Goal: Information Seeking & Learning: Learn about a topic

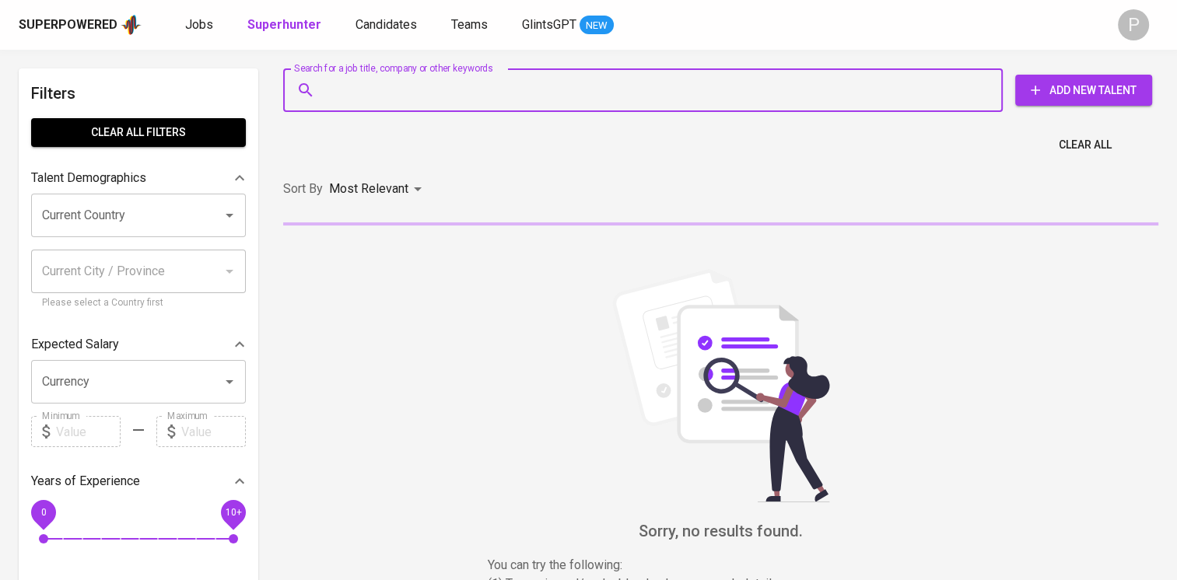
click at [348, 94] on input "Search for a job title, company or other keywords" at bounding box center [646, 90] width 651 height 30
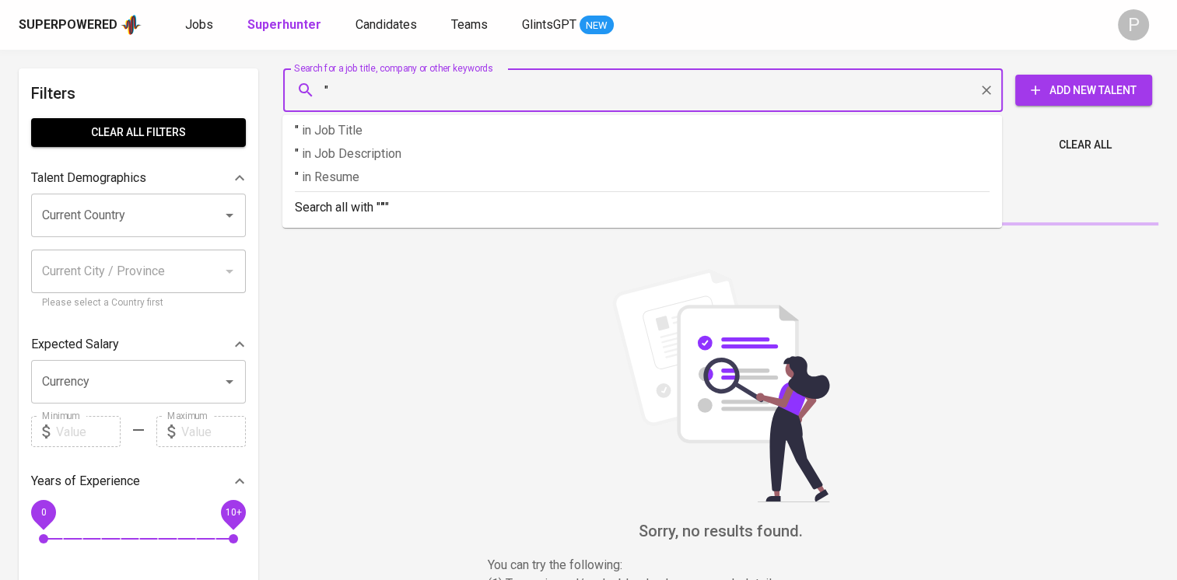
paste input "Ervina W"
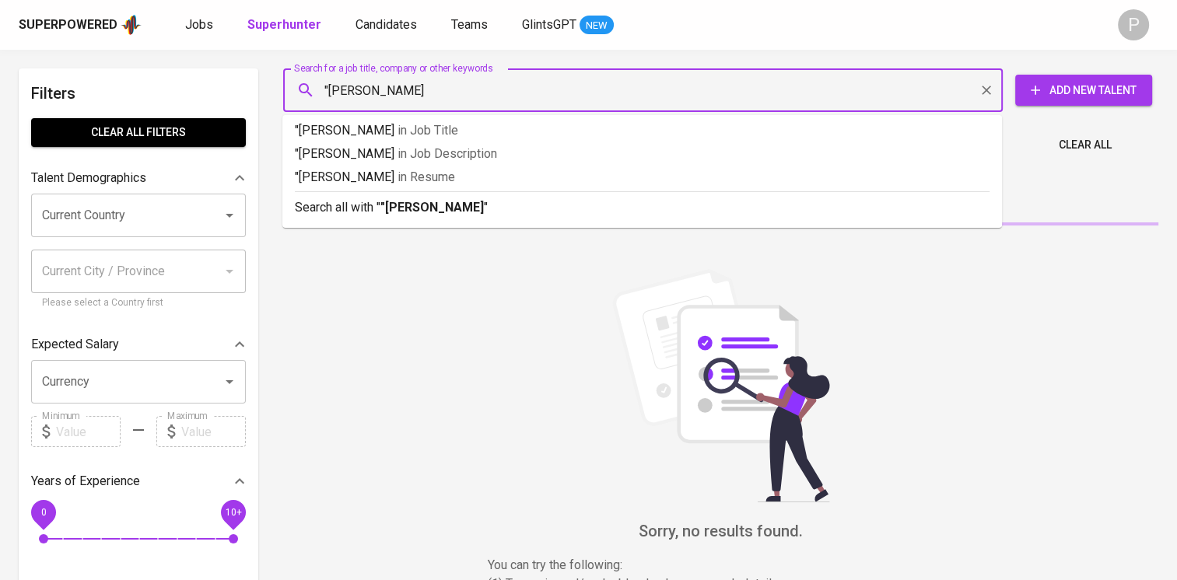
type input ""Ervina W""
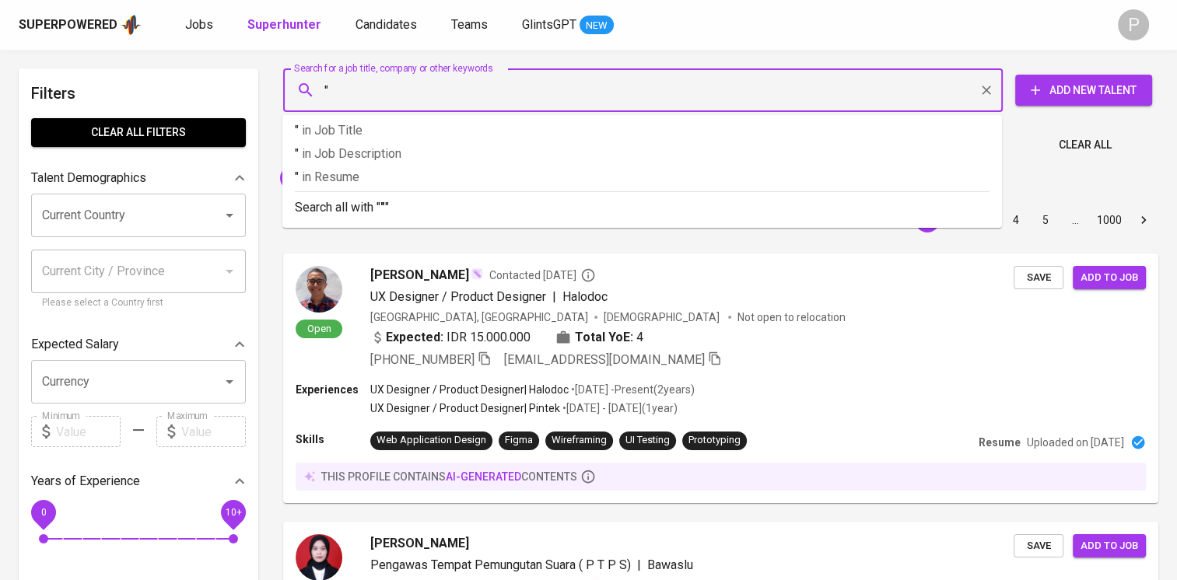
paste input "Sarmauli Sihombing"
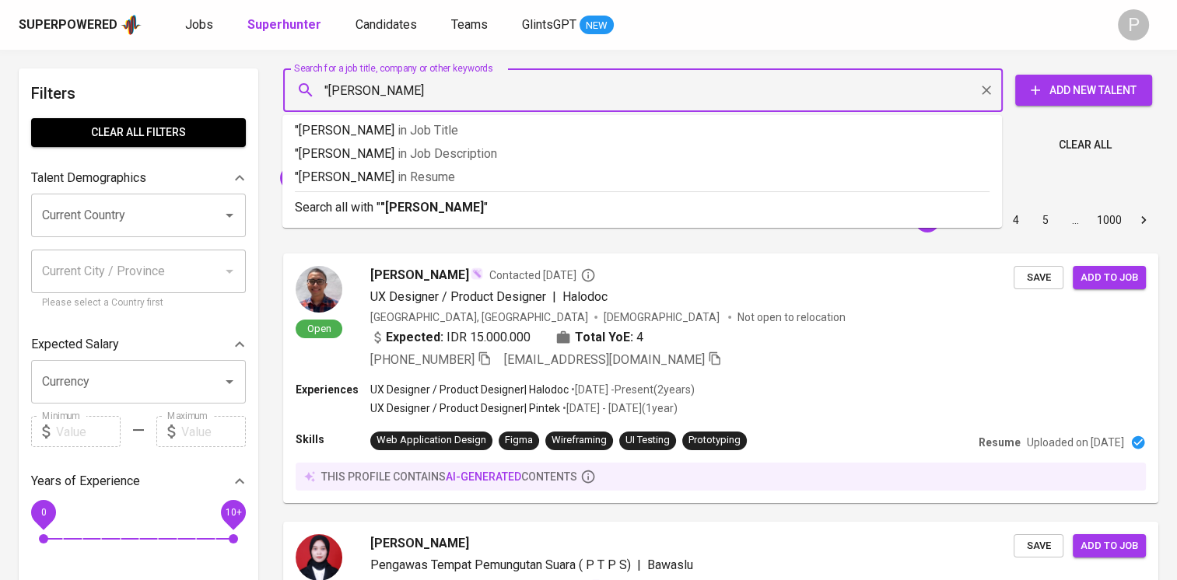
type input ""Sarmauli Sihombing""
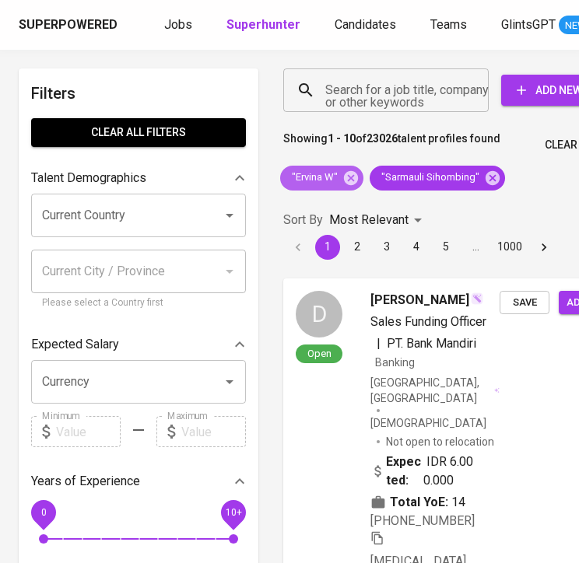
click at [358, 174] on icon at bounding box center [350, 178] width 17 height 17
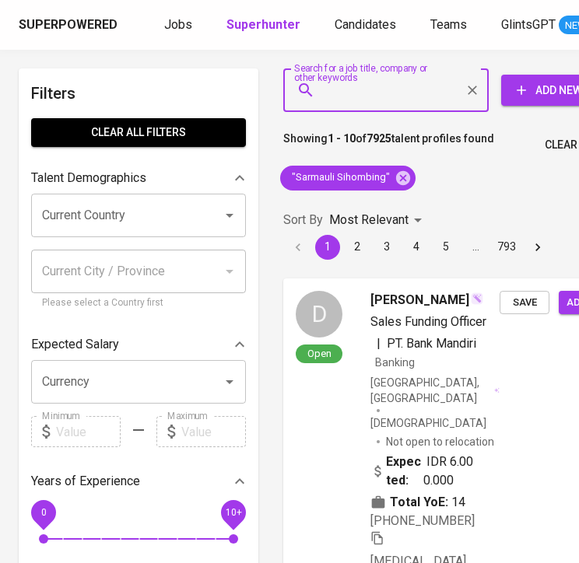
click at [369, 101] on input "Search for a job title, company or other keywords" at bounding box center [389, 90] width 137 height 30
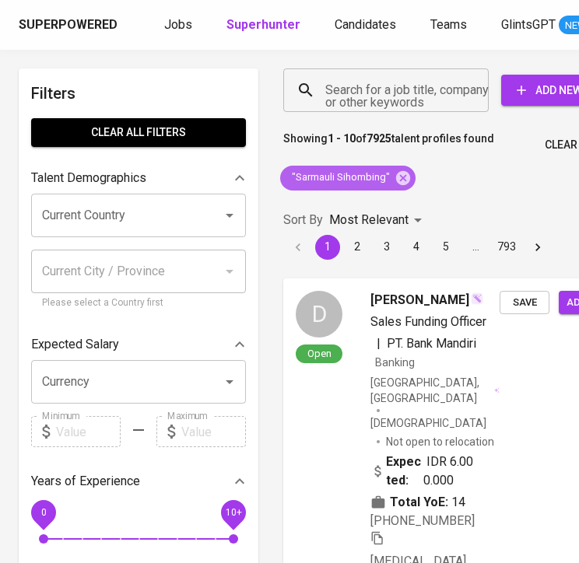
click at [350, 177] on span ""Sarmauli Sihombing"" at bounding box center [339, 177] width 119 height 15
click at [376, 91] on input "Search for a job title, company or other keywords" at bounding box center [389, 90] width 137 height 30
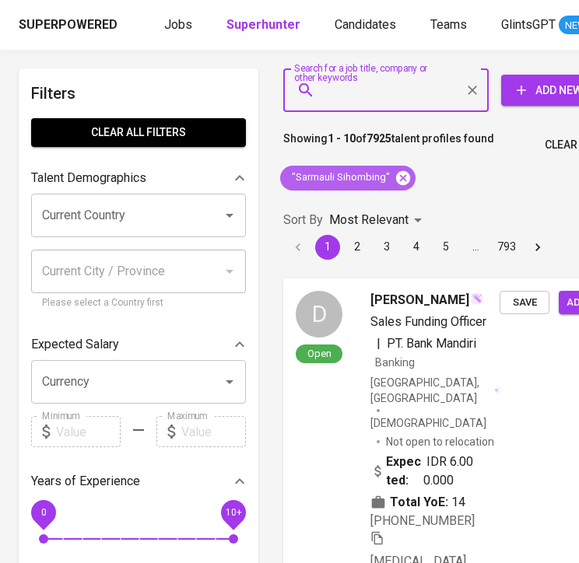
click at [399, 175] on icon at bounding box center [402, 178] width 17 height 17
click at [330, 89] on input "Search for a job title, company or other keywords" at bounding box center [389, 90] width 137 height 30
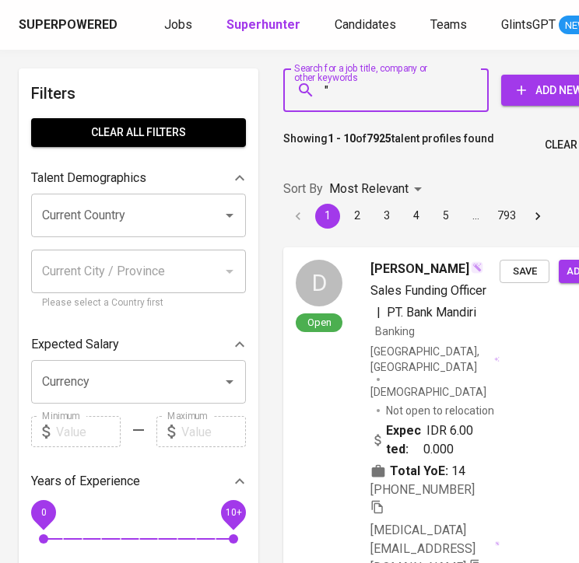
paste input "[PERSON_NAME]"
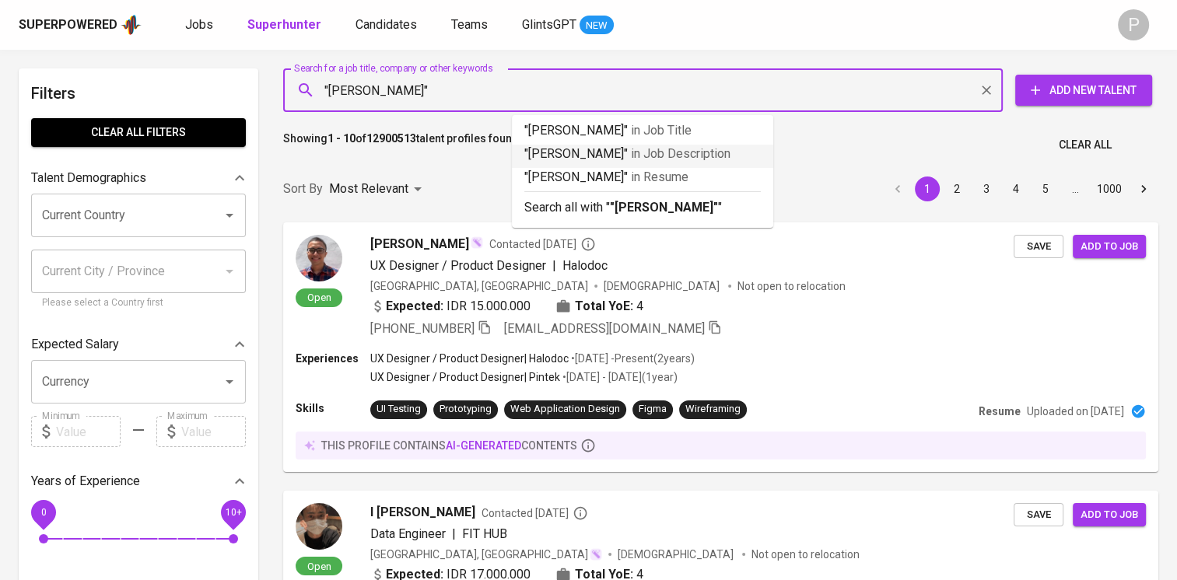
type input ""[PERSON_NAME]""
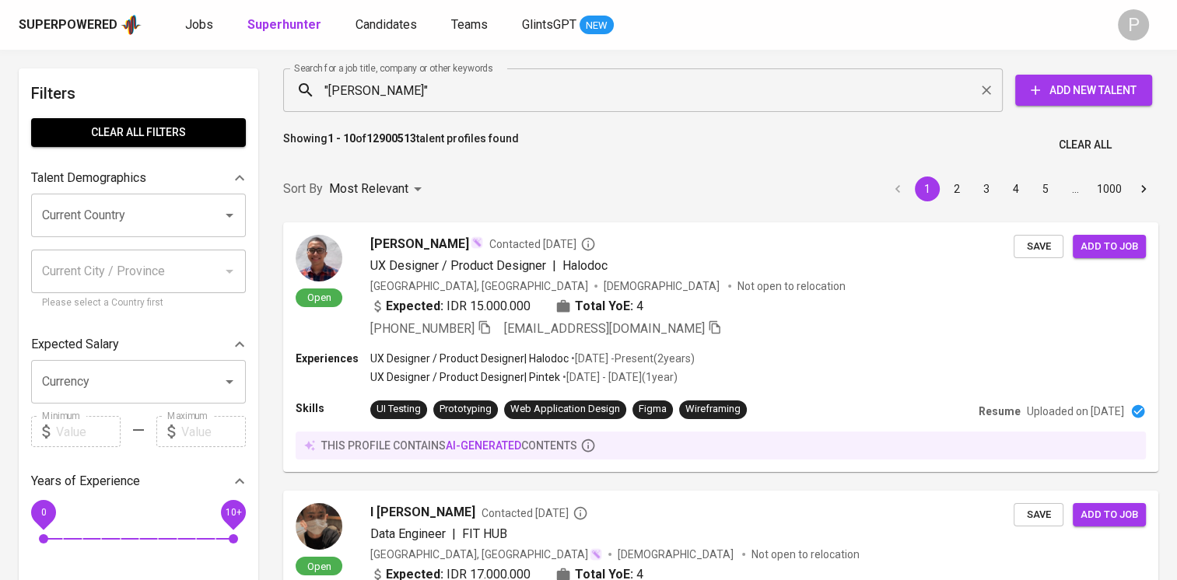
click at [816, 171] on div "Sort By Most Relevant MOST_RELEVANT 1 2 3 4 5 … 1000" at bounding box center [720, 189] width 893 height 47
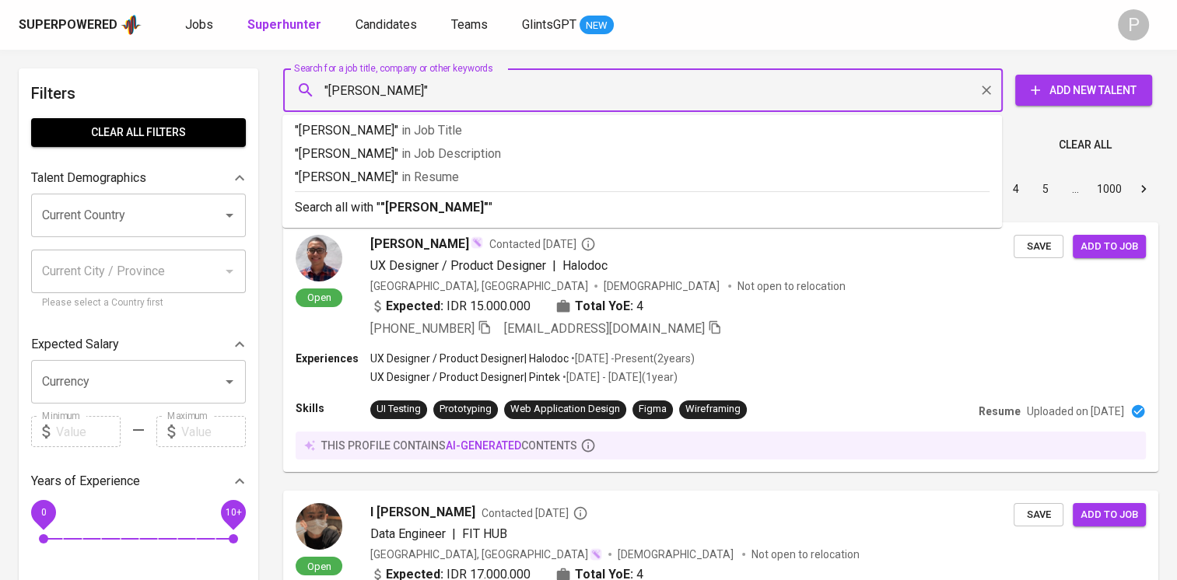
click at [510, 89] on input ""[PERSON_NAME]"" at bounding box center [646, 90] width 651 height 30
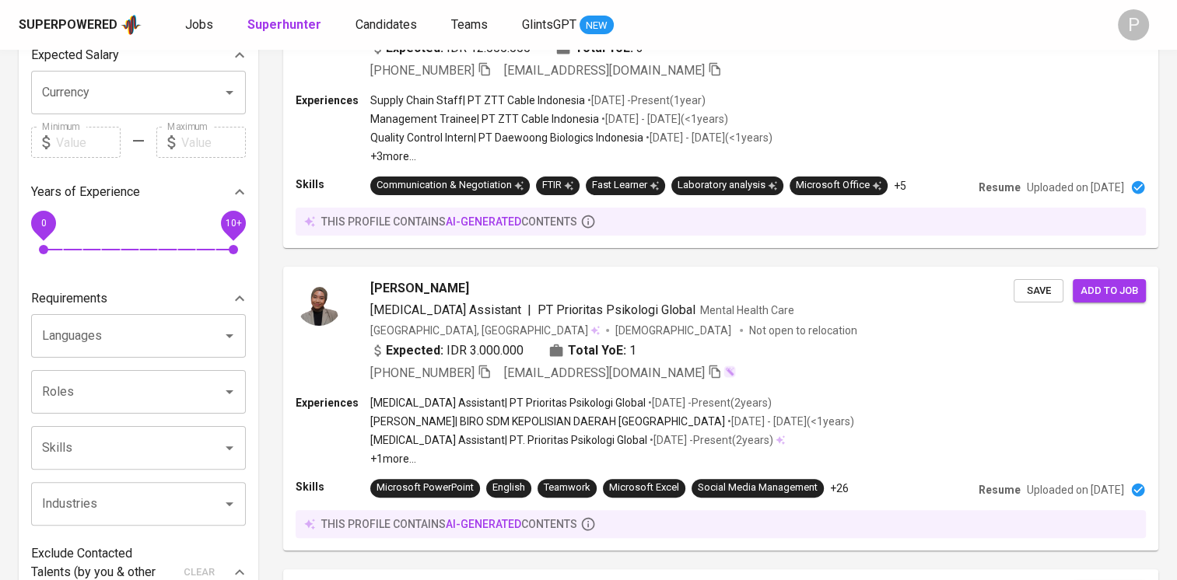
scroll to position [311, 0]
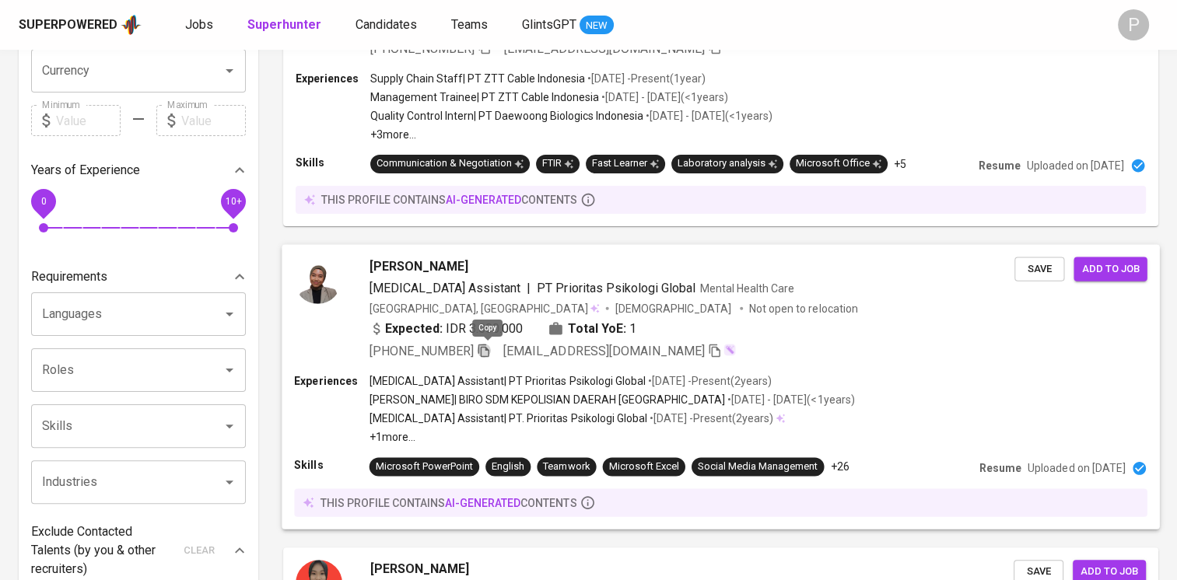
click at [486, 347] on icon "button" at bounding box center [484, 350] width 14 height 14
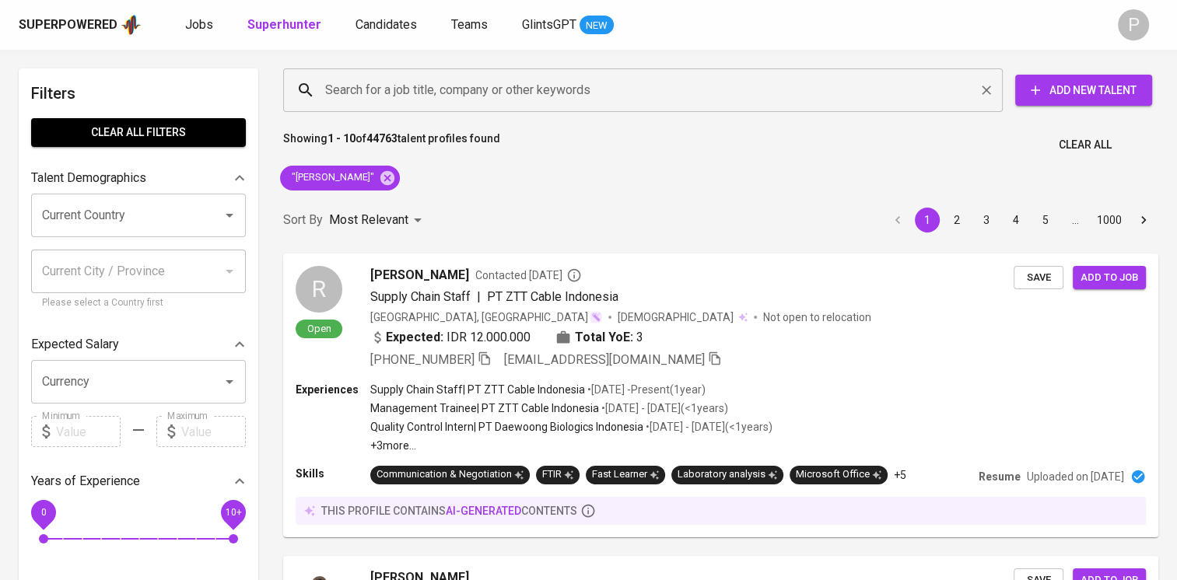
click at [562, 87] on input "Search for a job title, company or other keywords" at bounding box center [646, 90] width 651 height 30
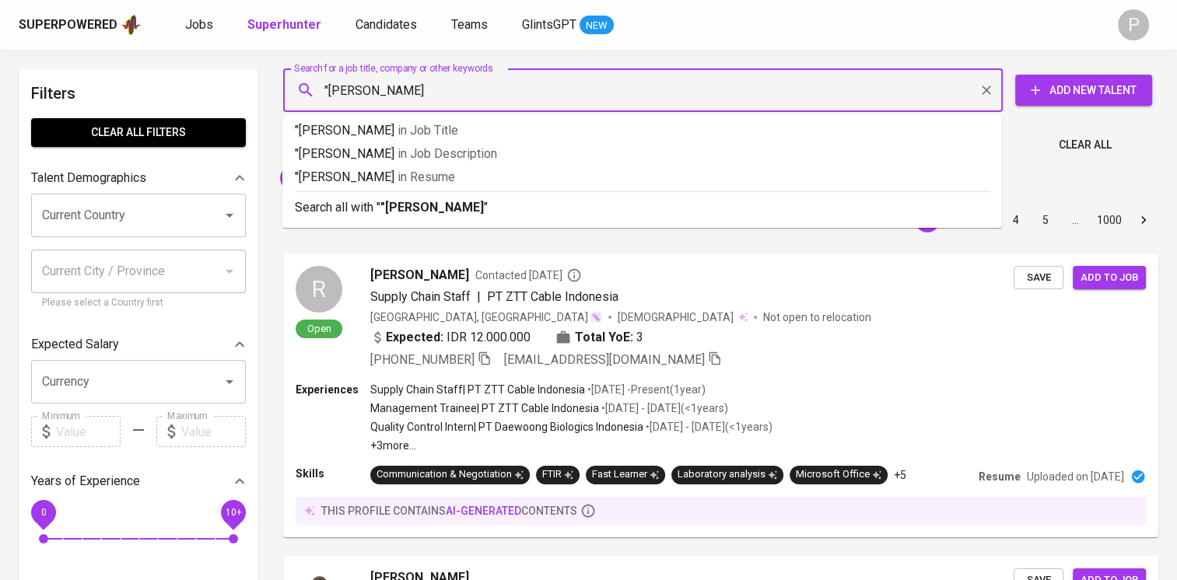
type input ""[PERSON_NAME] sianipar""
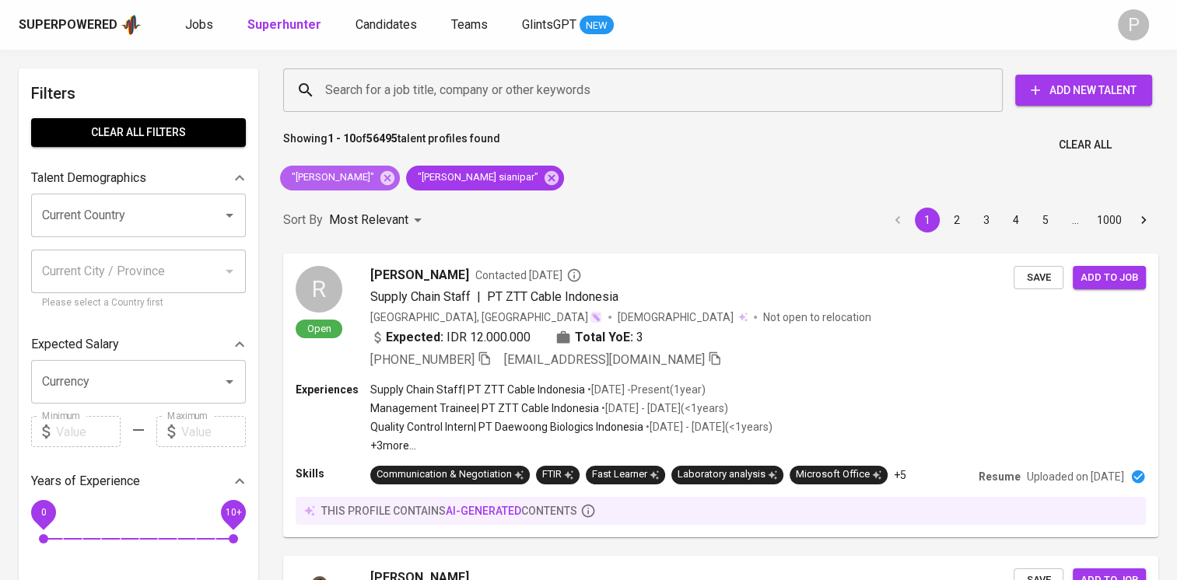
drag, startPoint x: 383, startPoint y: 173, endPoint x: 443, endPoint y: 137, distance: 70.8
click at [383, 173] on icon at bounding box center [387, 177] width 14 height 14
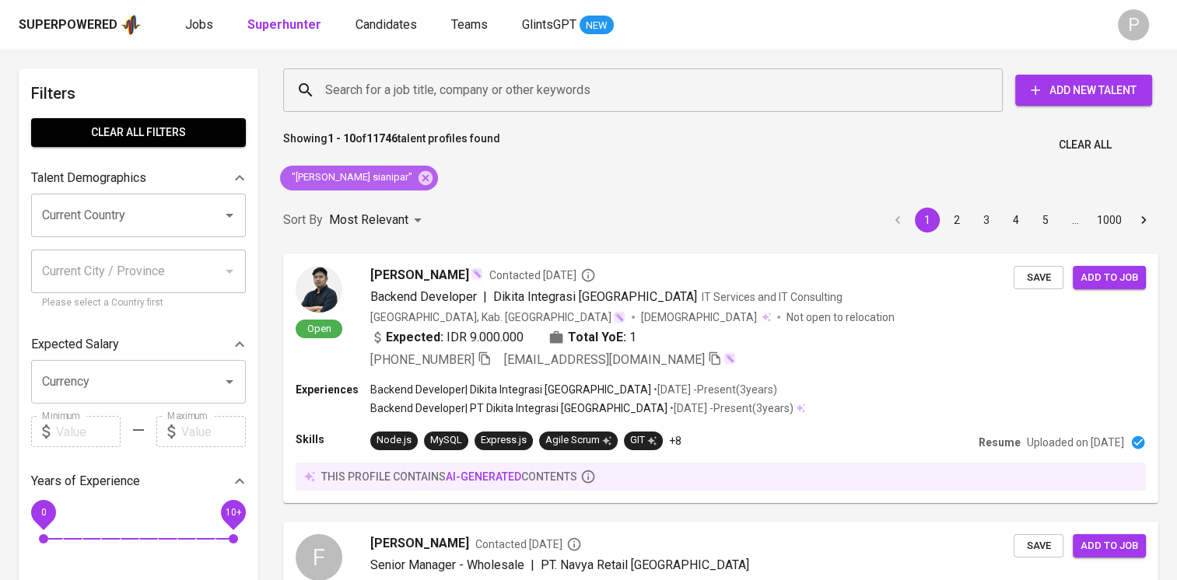
click at [417, 177] on icon at bounding box center [425, 178] width 17 height 17
click at [406, 94] on input "Search for a job title, company or other keywords" at bounding box center [646, 90] width 651 height 30
click at [397, 197] on div "Sort By Most Relevant MOST_RELEVANT 1 2 3 4 5 … 1000" at bounding box center [720, 220] width 893 height 47
click at [387, 206] on div "Most Relevant" at bounding box center [378, 220] width 98 height 29
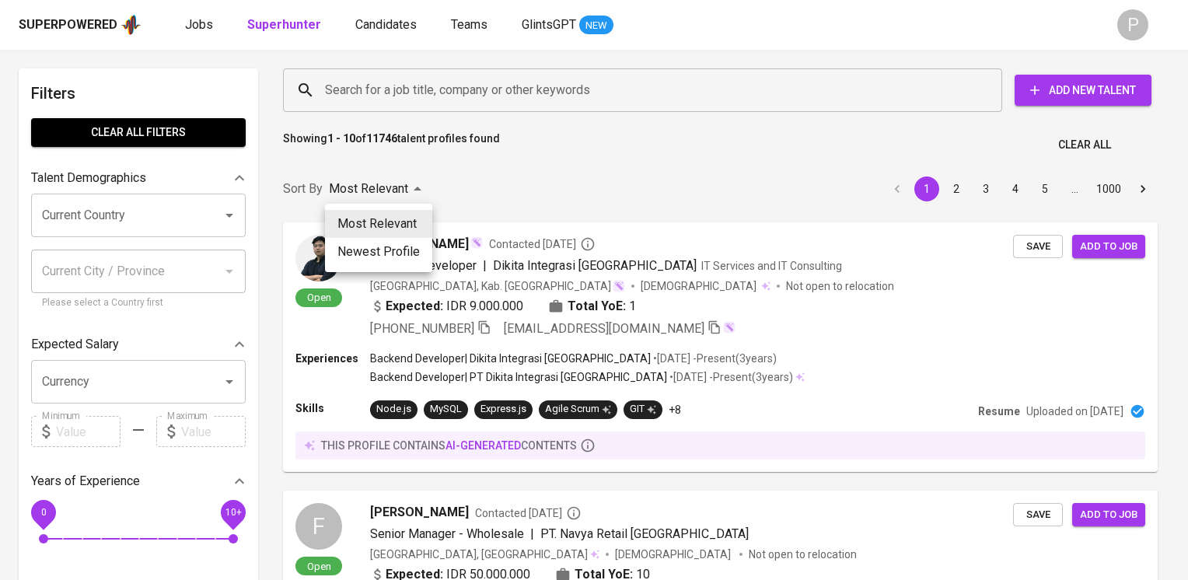
click at [407, 84] on div at bounding box center [594, 290] width 1188 height 580
click at [407, 86] on div "Most Relevant Newest Profile" at bounding box center [594, 290] width 1188 height 580
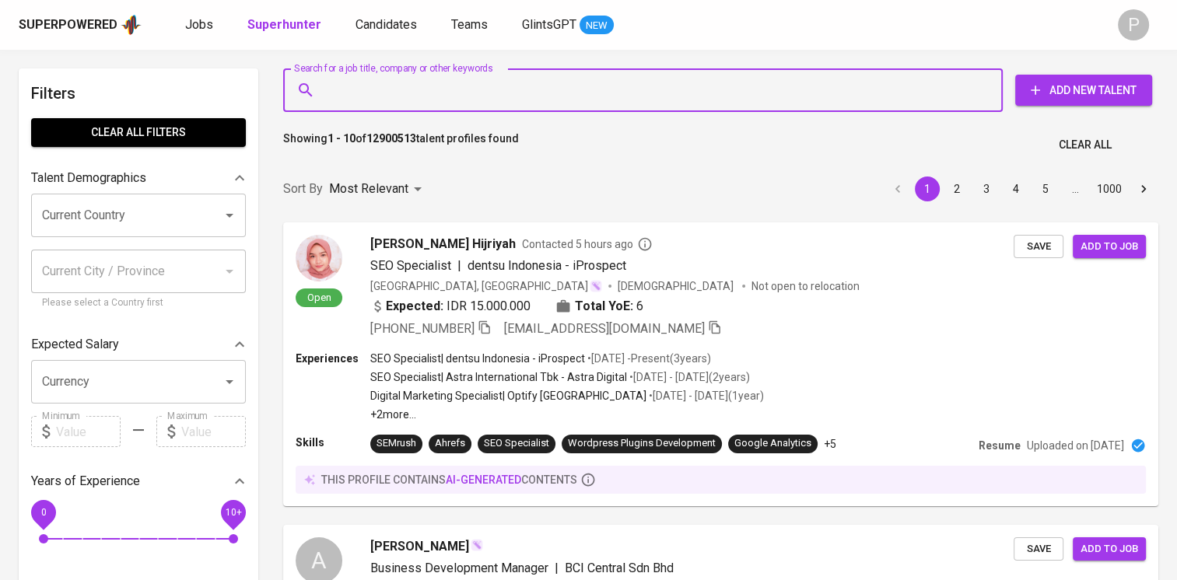
click at [411, 101] on input "Search for a job title, company or other keywords" at bounding box center [646, 90] width 651 height 30
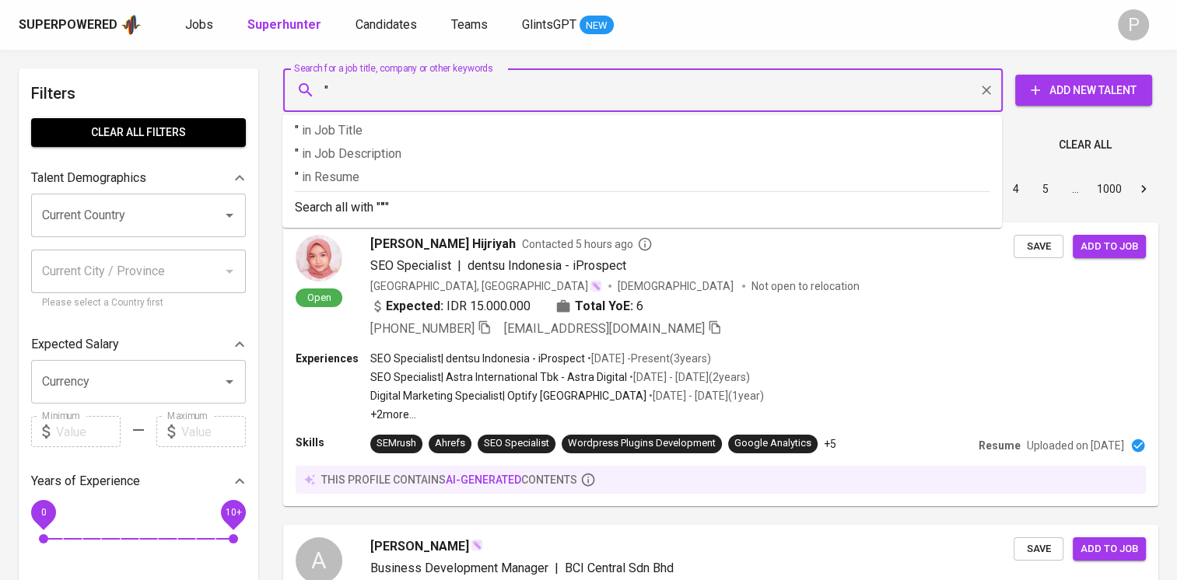
paste input "Nurindah Maharani"
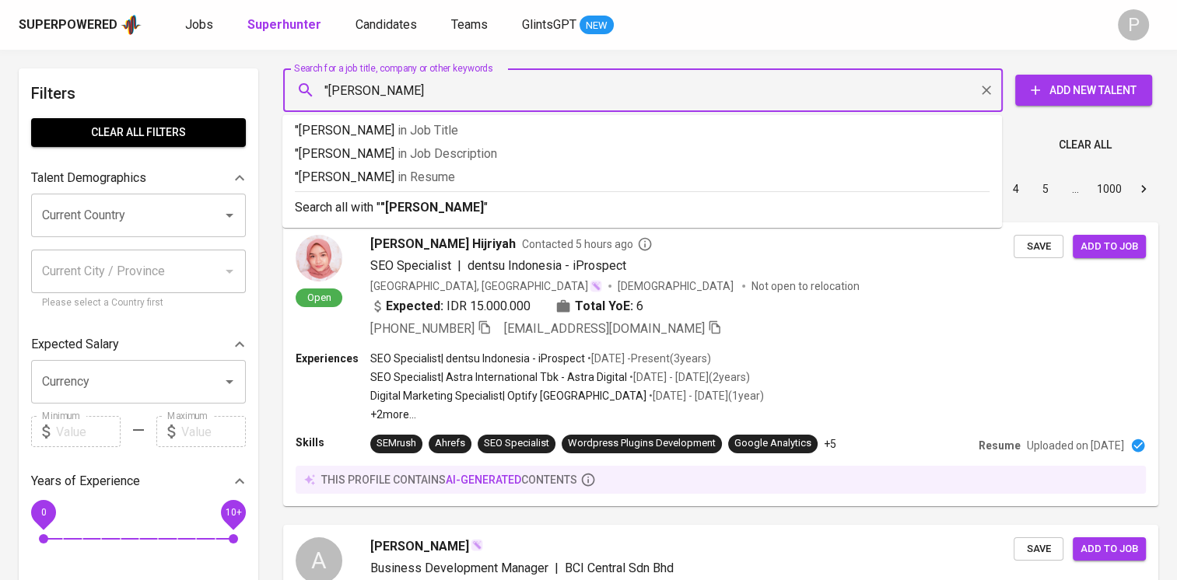
type input ""Nurindah Maharani""
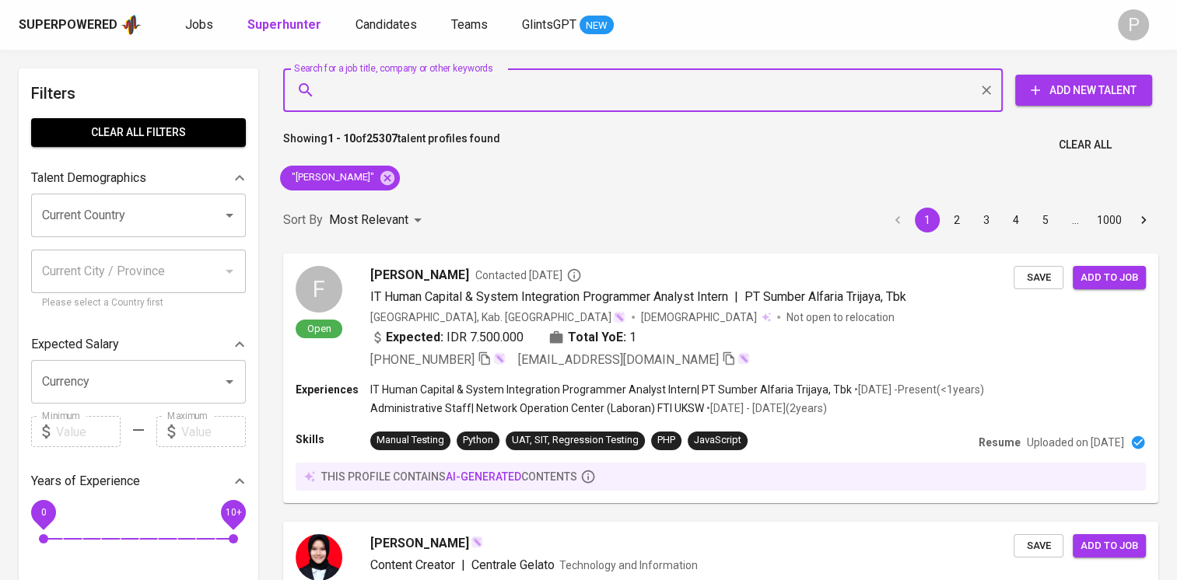
type input """
click at [342, 179] on span ""Nurindah Maharani"" at bounding box center [331, 177] width 103 height 15
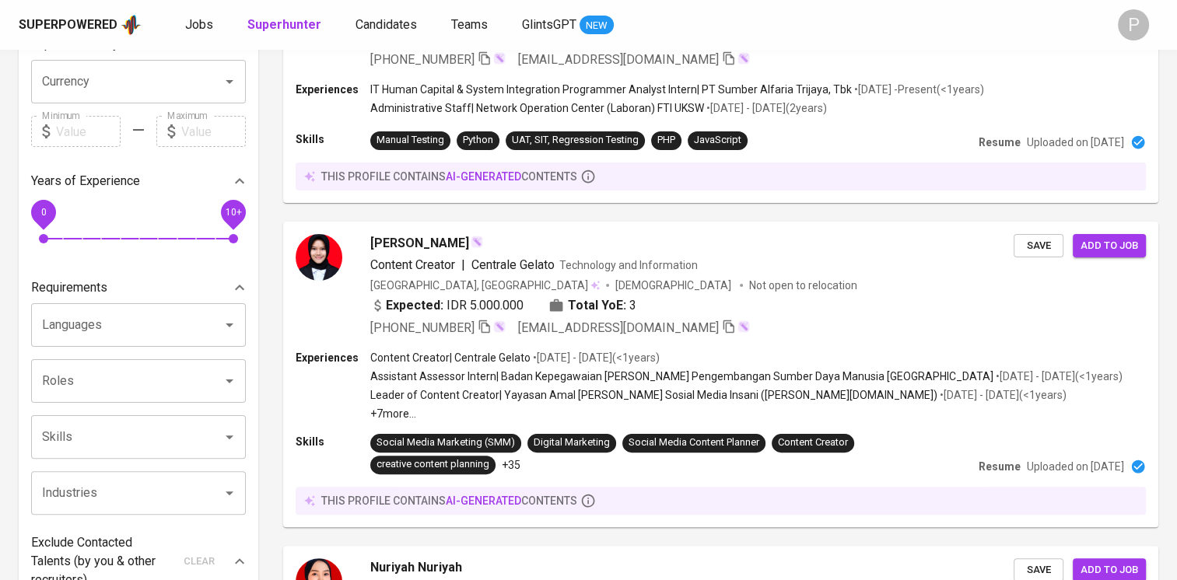
scroll to position [304, 0]
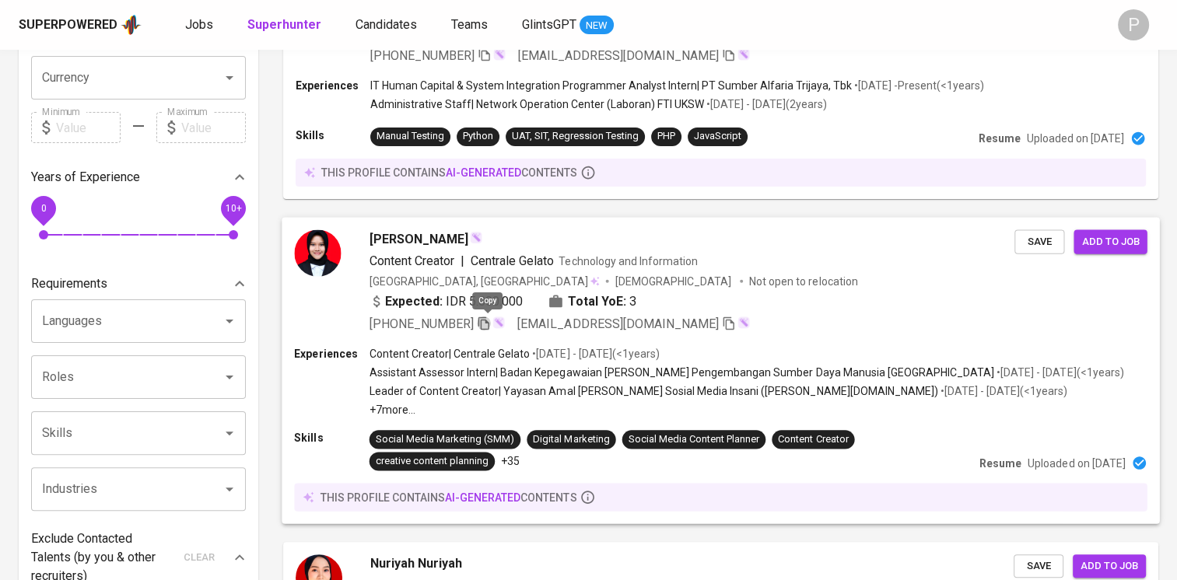
click at [489, 325] on icon "button" at bounding box center [484, 323] width 14 height 14
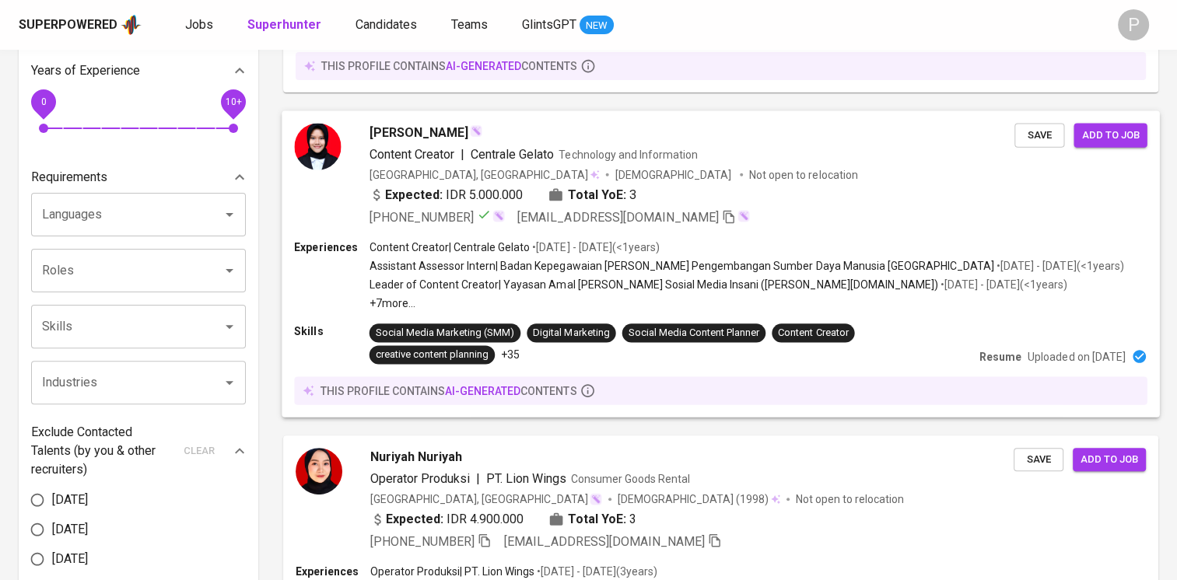
scroll to position [414, 0]
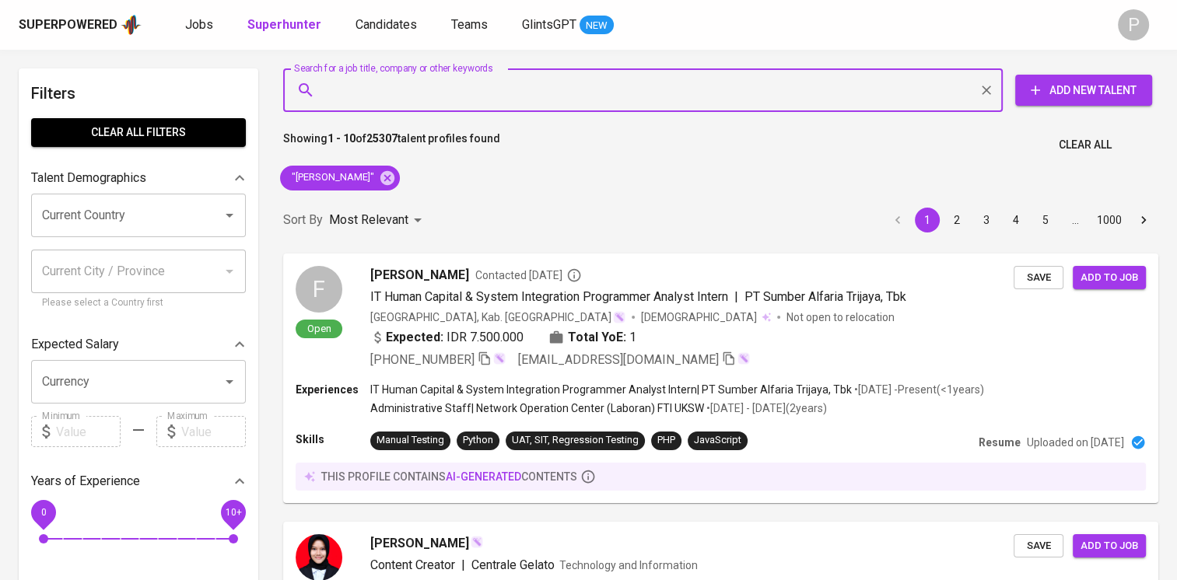
click at [453, 86] on input "Search for a job title, company or other keywords" at bounding box center [646, 90] width 651 height 30
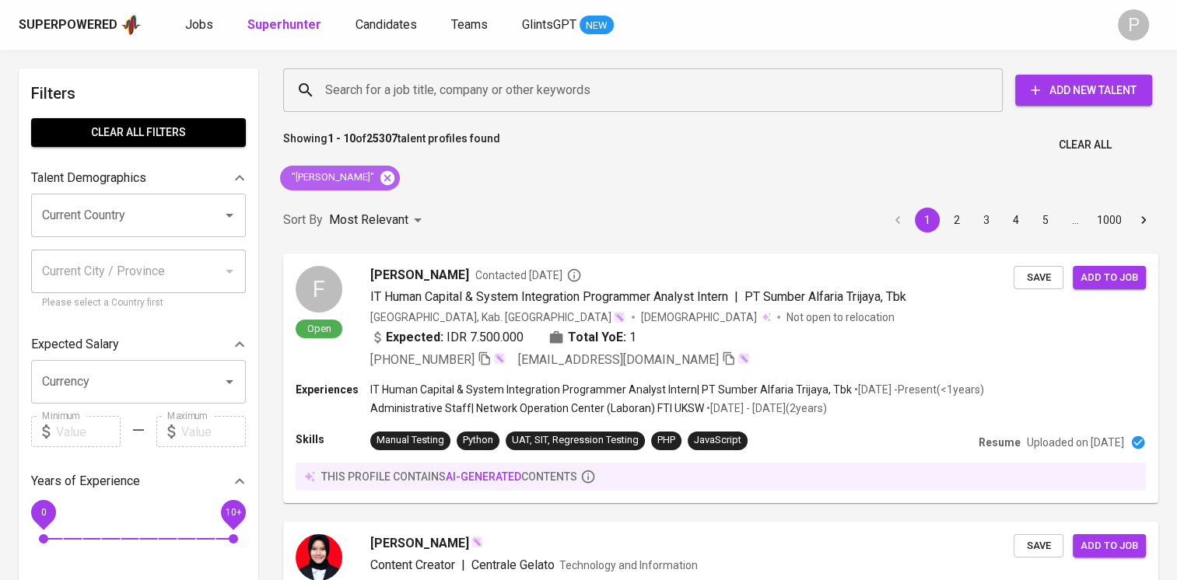
click at [394, 172] on icon at bounding box center [387, 177] width 14 height 14
click at [460, 104] on input "Search for a job title, company or other keywords" at bounding box center [646, 90] width 651 height 30
click at [461, 93] on input "Search for a job title, company or other keywords" at bounding box center [646, 90] width 651 height 30
click at [460, 83] on input "Search for a job title, company or other keywords" at bounding box center [646, 90] width 651 height 30
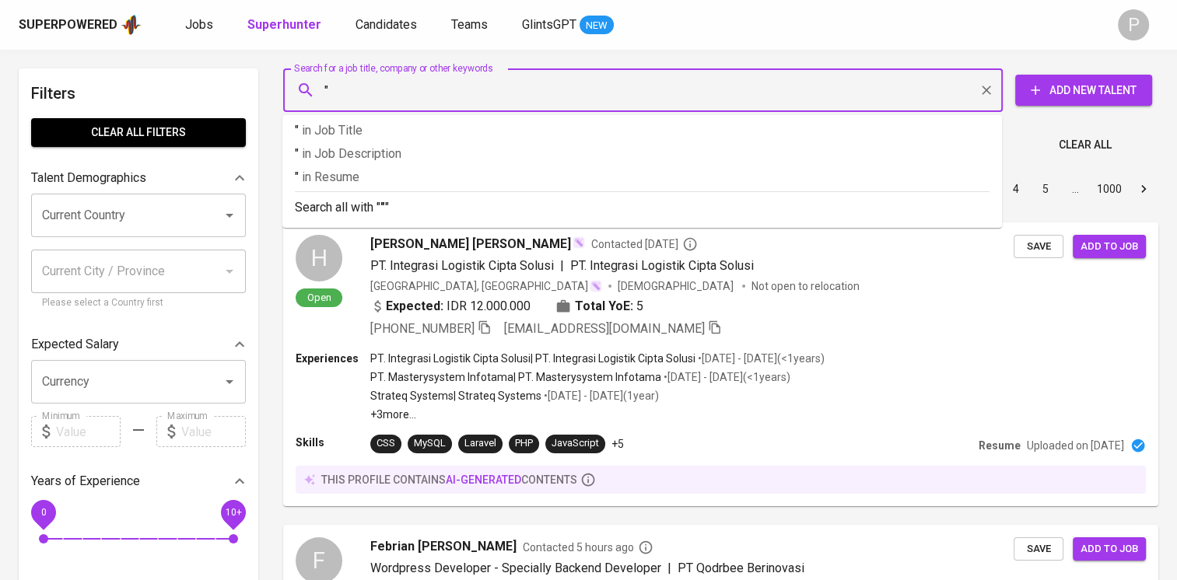
paste input "Angelica Stella"
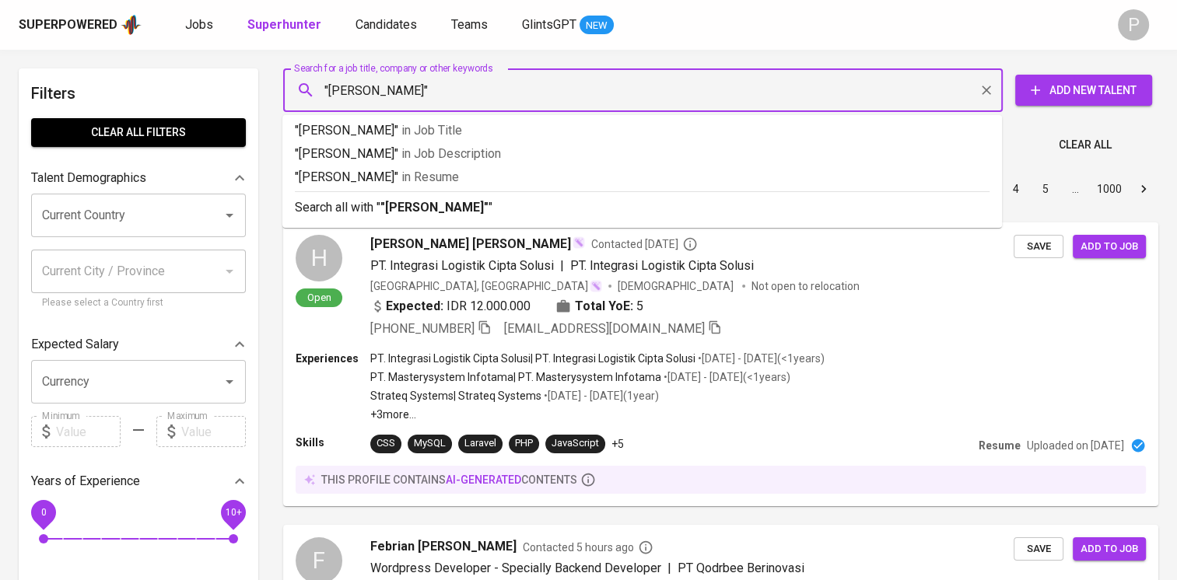
click at [502, 84] on input ""Angelica Stella"" at bounding box center [646, 90] width 651 height 30
type input ""Angelica Stella""
click at [1023, 138] on div "Showing 1 - 10 of 12900513 talent profiles found Clear All" at bounding box center [720, 140] width 893 height 38
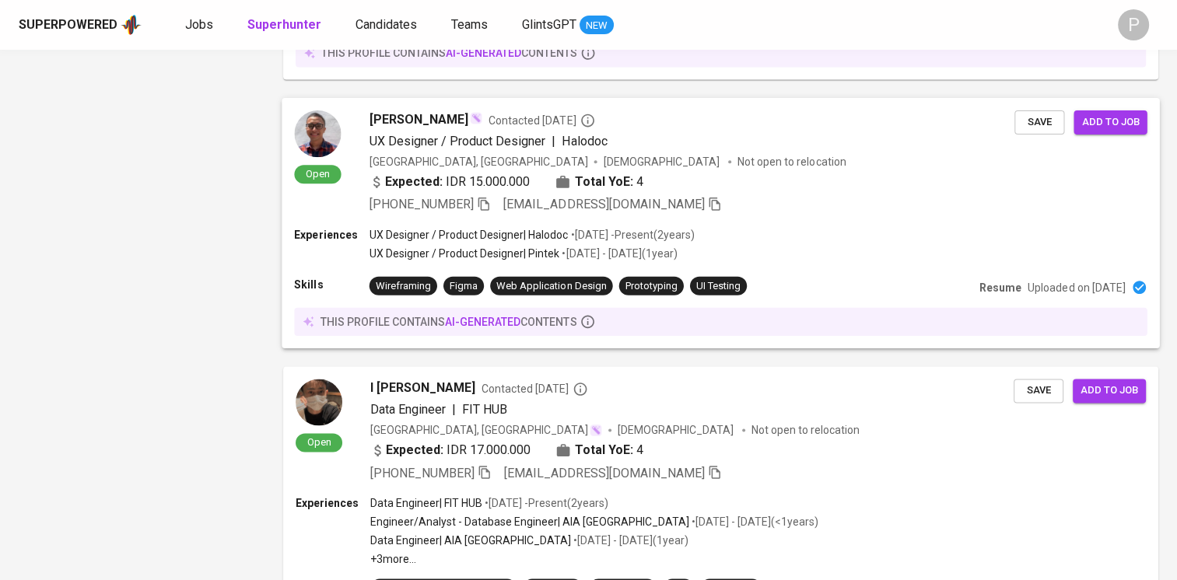
scroll to position [2650, 0]
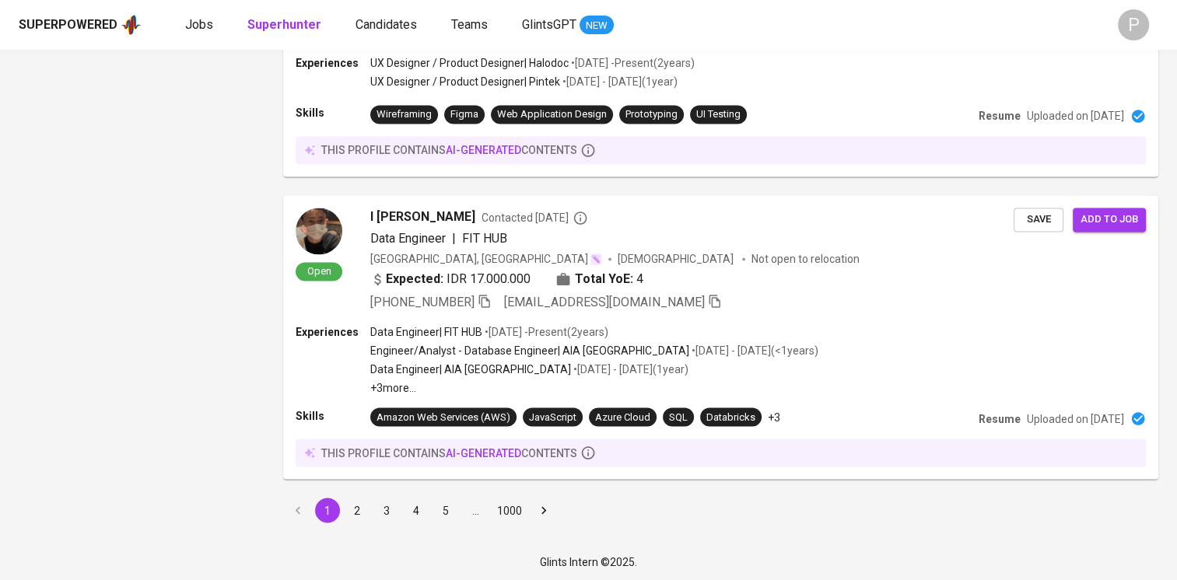
click at [355, 501] on button "2" at bounding box center [356, 510] width 25 height 25
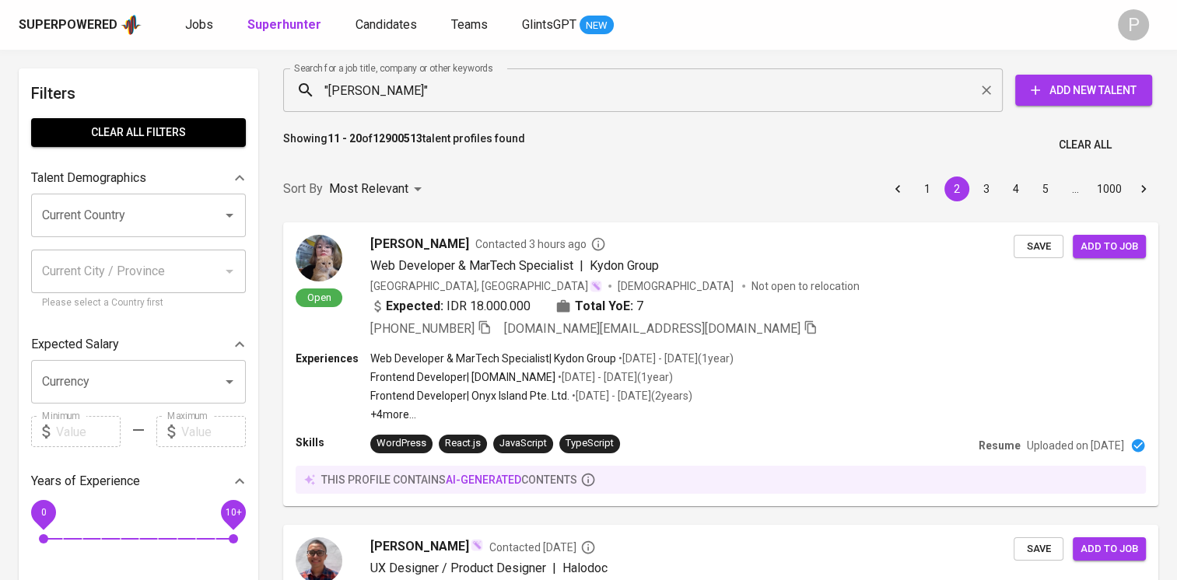
click at [575, 72] on div ""Angelica Stella" Search for a job title, company or other keywords" at bounding box center [642, 90] width 719 height 44
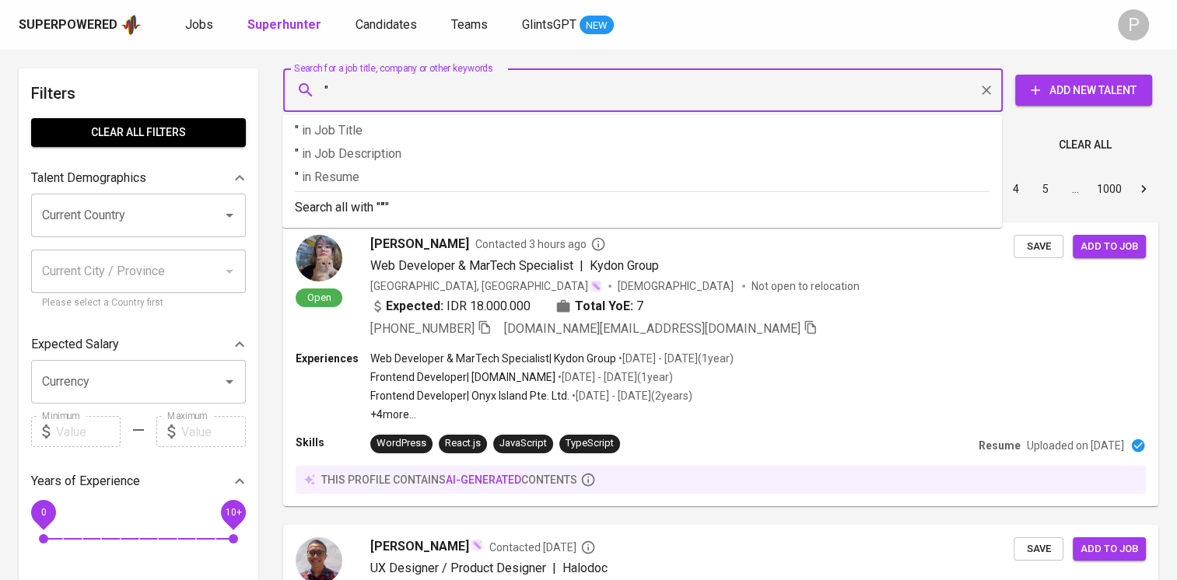
paste input "Aurelia Feby Kurniawan"
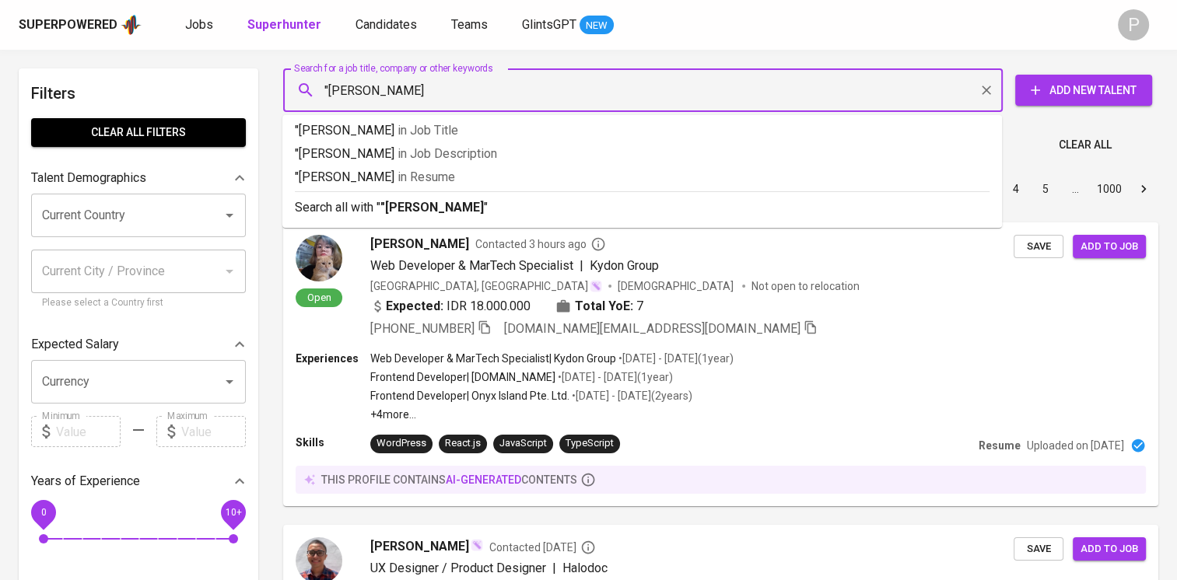
type input ""Aurelia Feby Kurniawan""
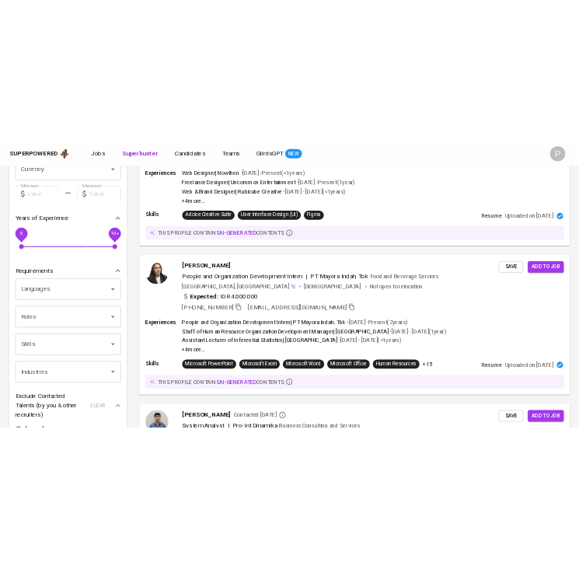
scroll to position [330, 0]
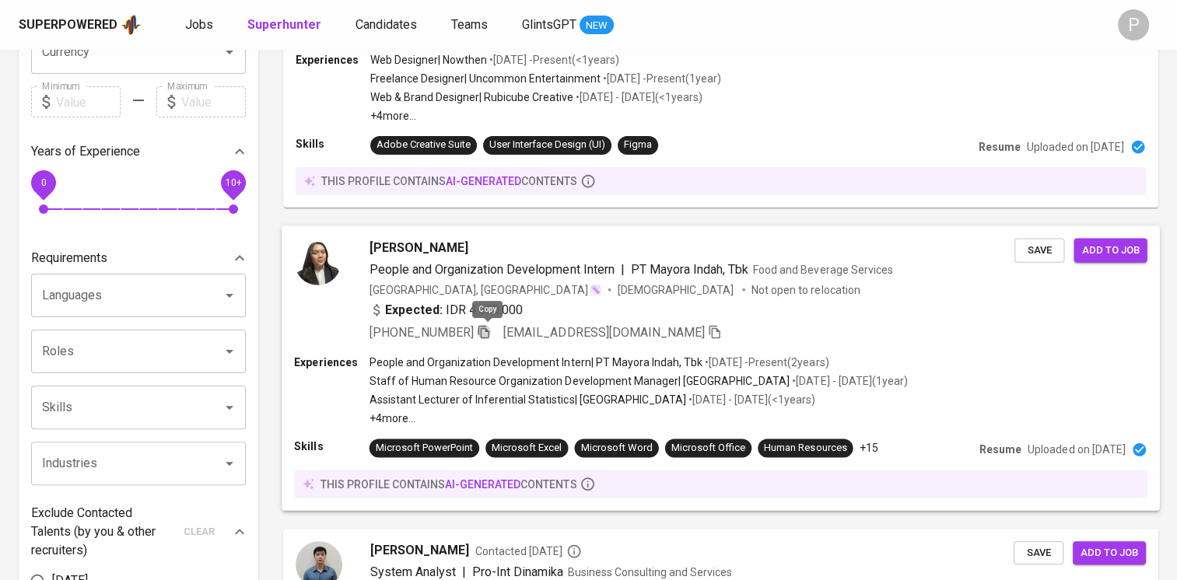
click at [485, 327] on icon "button" at bounding box center [483, 331] width 11 height 13
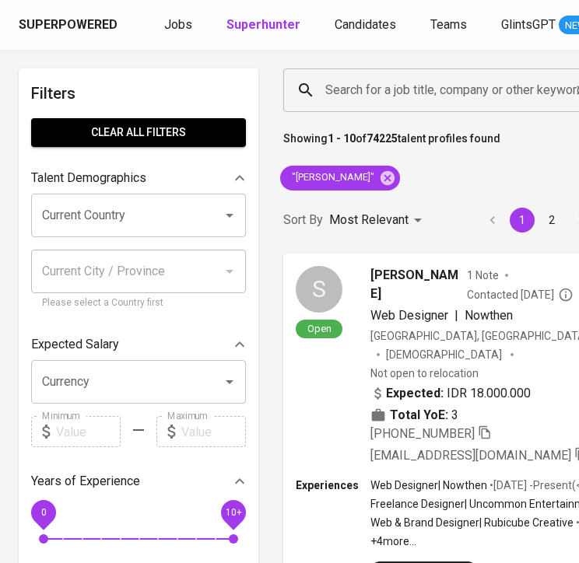
click at [390, 90] on input "Search for a job title, company or other keywords" at bounding box center [444, 90] width 246 height 30
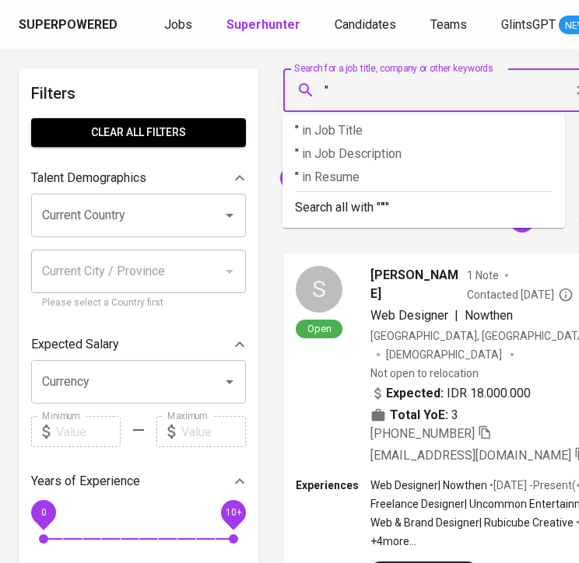
paste input "Dwiyanti Firdiana"
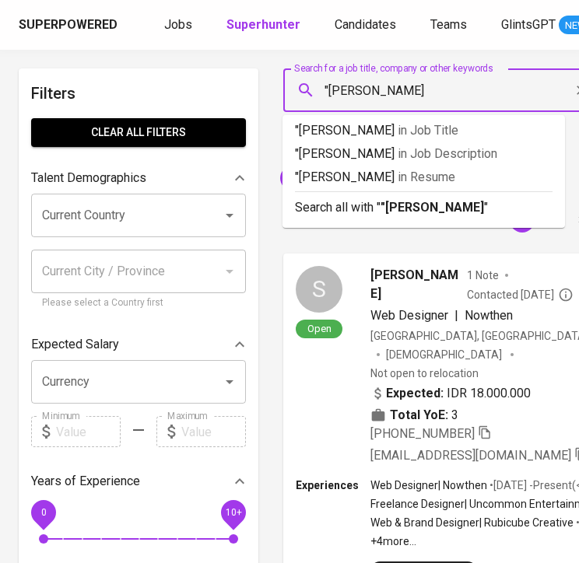
type input ""Dwiyanti Firdiana""
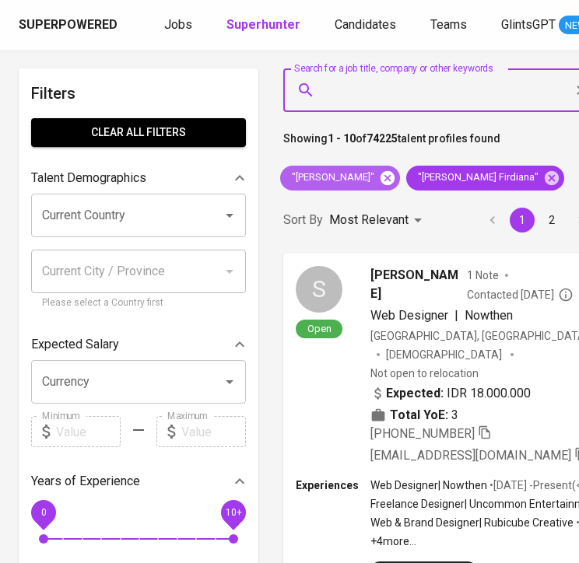
click at [396, 182] on icon at bounding box center [387, 178] width 17 height 17
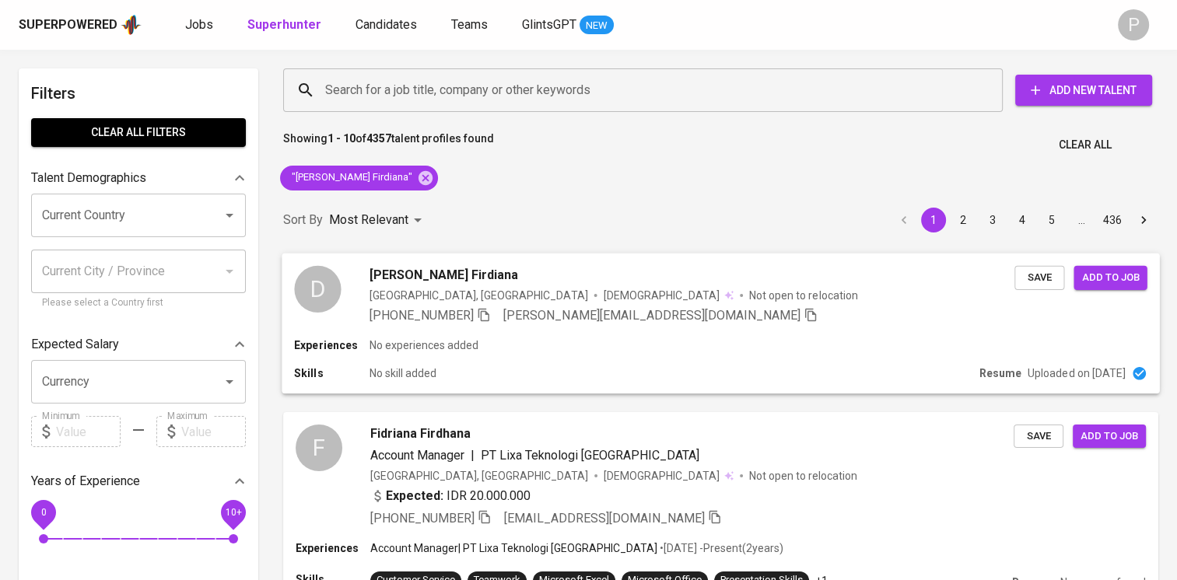
click at [579, 297] on div "Indonesia, Jakarta Pusat Female Not open to relocation" at bounding box center [691, 295] width 645 height 16
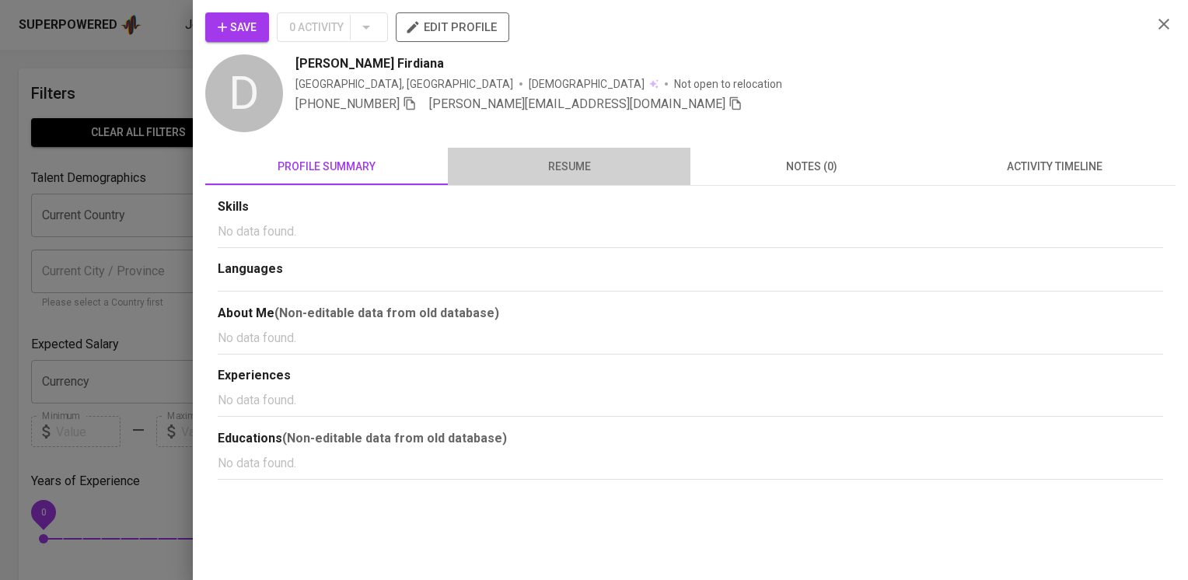
click at [566, 183] on button "resume" at bounding box center [569, 166] width 243 height 37
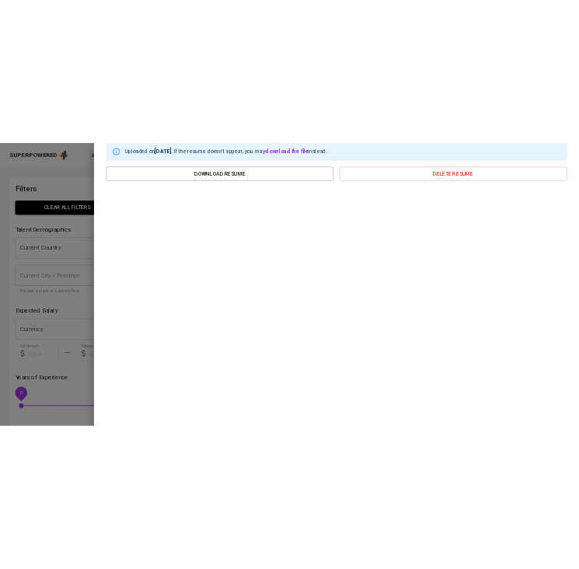
scroll to position [1, 0]
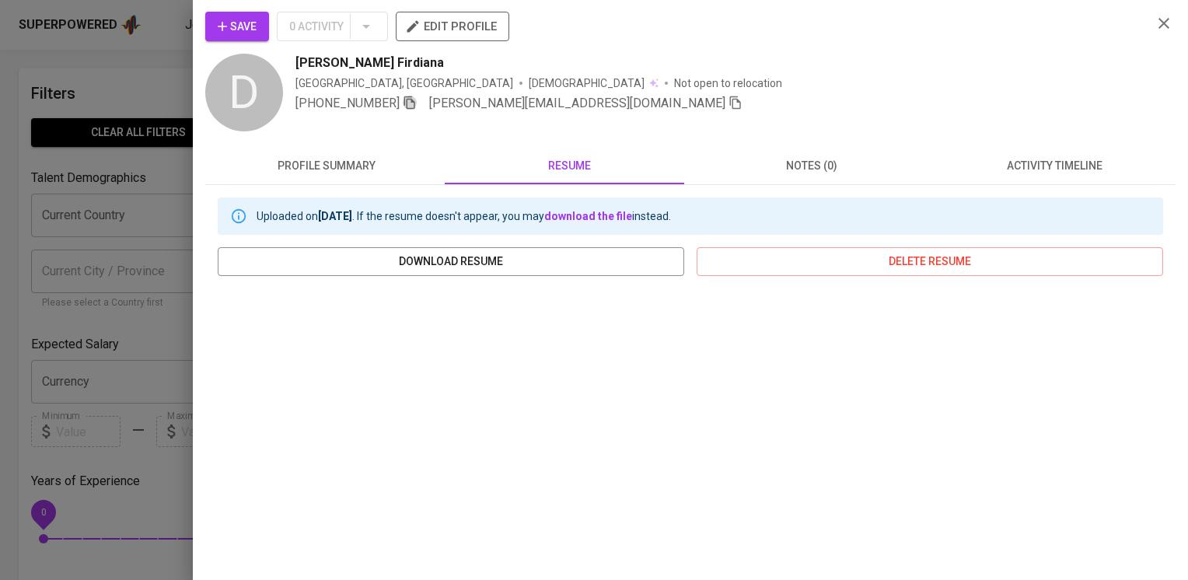
click at [417, 103] on icon "button" at bounding box center [410, 103] width 14 height 14
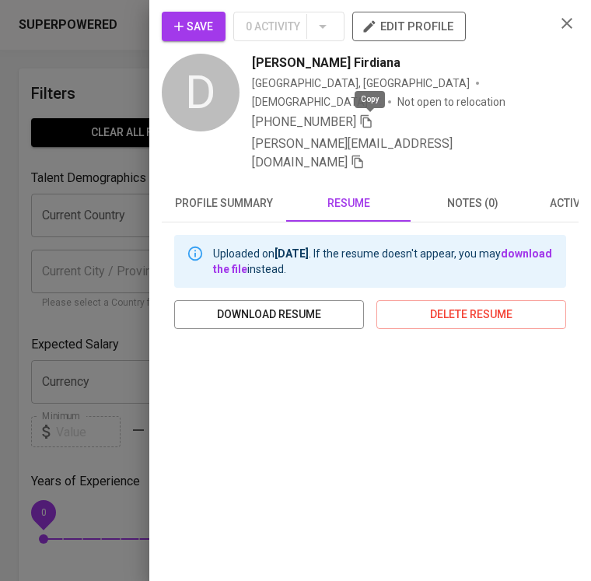
click at [364, 121] on icon "button" at bounding box center [366, 121] width 11 height 13
click at [567, 24] on div "Save 0 Activity edit profile D Dwiyanti Firdiana Indonesia, Jakarta Pusat Femal…" at bounding box center [370, 290] width 442 height 581
click at [561, 19] on icon "button" at bounding box center [566, 23] width 11 height 11
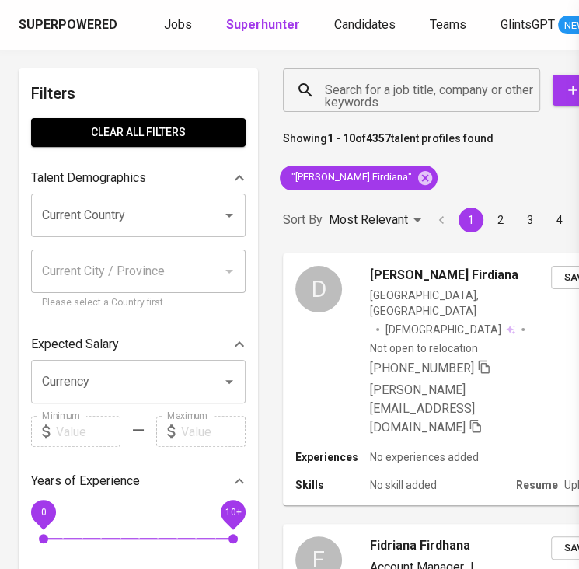
scroll to position [0, 0]
drag, startPoint x: 390, startPoint y: 180, endPoint x: 372, endPoint y: 83, distance: 97.9
click at [417, 180] on icon at bounding box center [425, 178] width 17 height 17
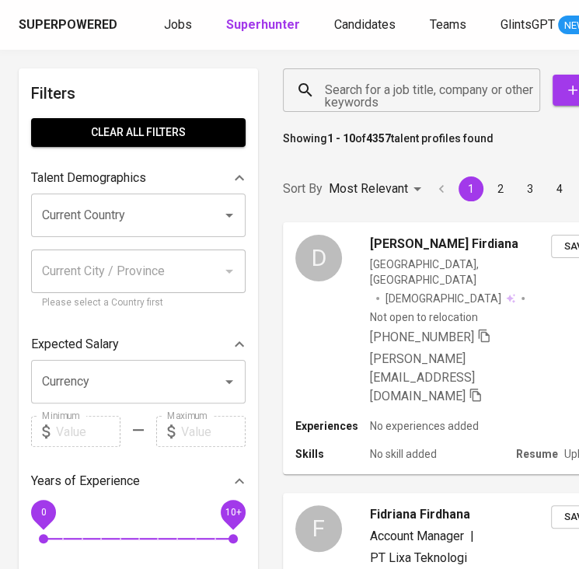
click at [372, 83] on input "Search for a job title, company or other keywords" at bounding box center [415, 90] width 189 height 30
click at [372, 89] on input "Search for a job title, company or other keywords" at bounding box center [415, 90] width 189 height 30
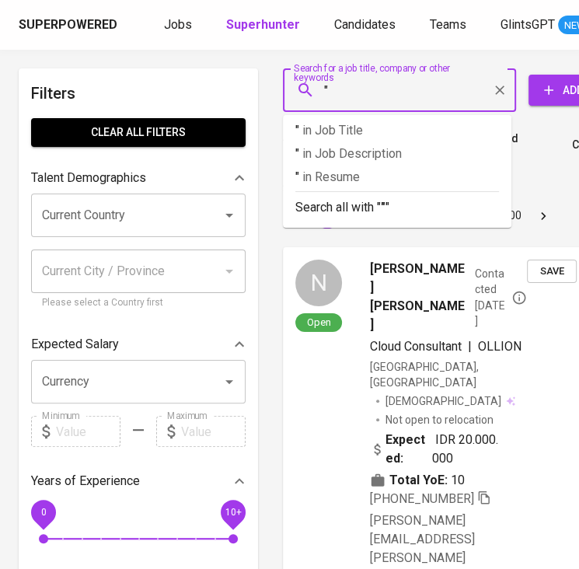
paste input "Farah Juniar Adianti"
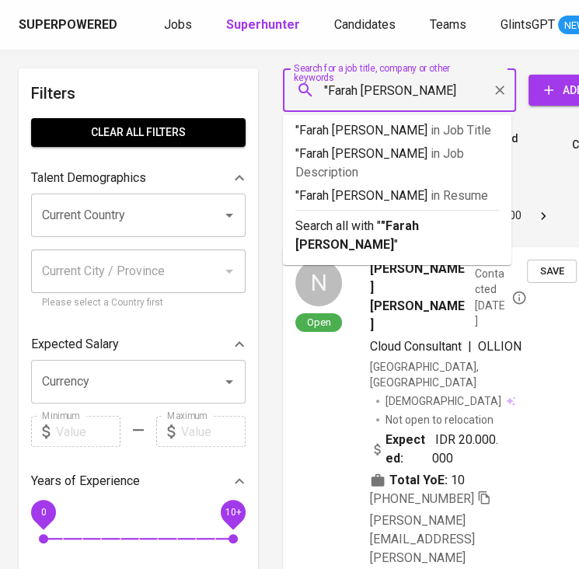
type input ""Farah Juniar Adianti""
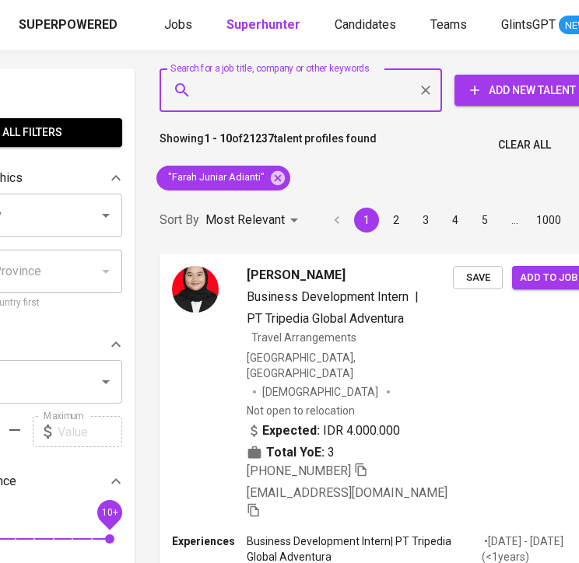
scroll to position [0, 151]
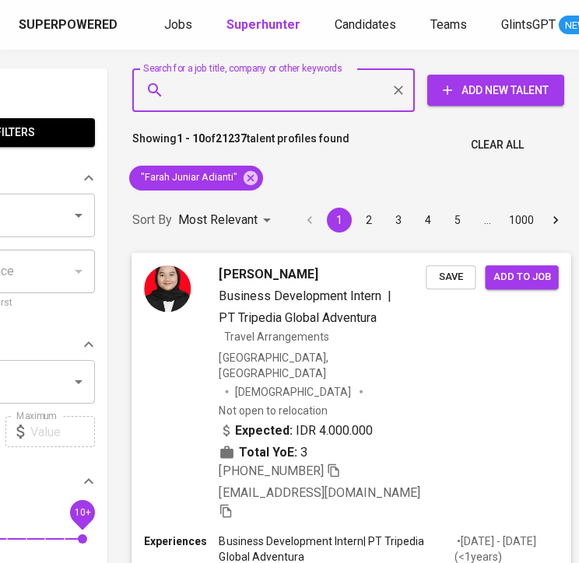
click at [424, 421] on div "Expected: IDR 4.000.000 Total YoE: 3" at bounding box center [322, 441] width 207 height 40
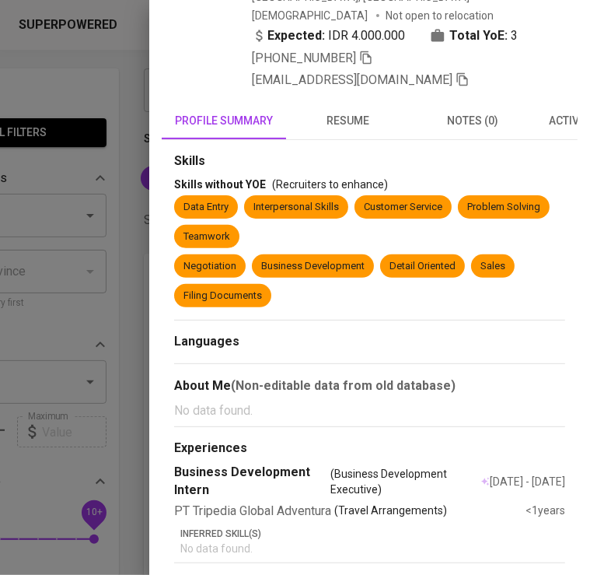
scroll to position [141, 0]
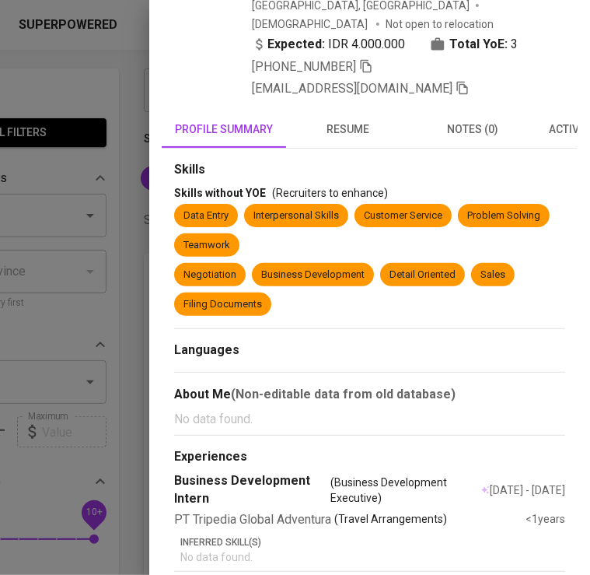
click at [342, 120] on span "resume" at bounding box center [348, 129] width 106 height 19
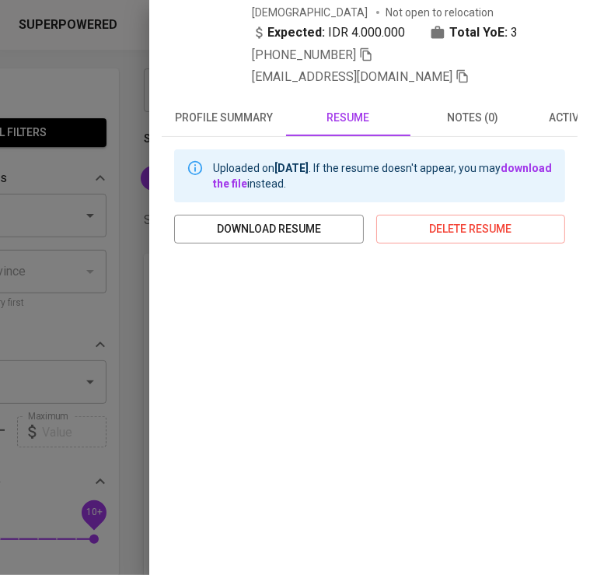
scroll to position [0, 0]
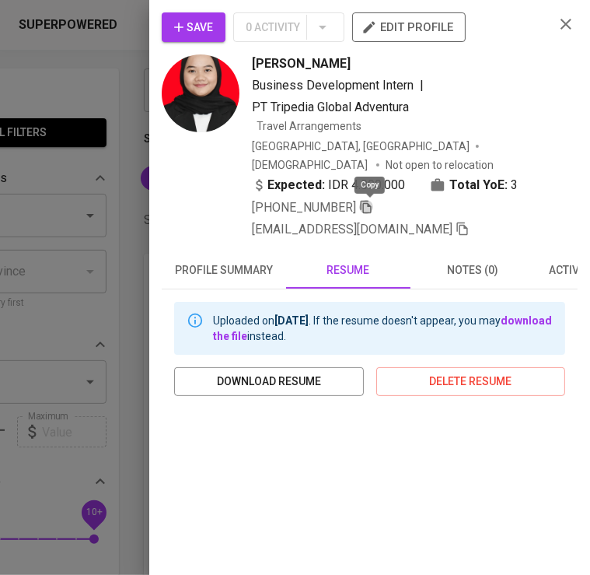
click at [364, 200] on icon "button" at bounding box center [366, 207] width 14 height 14
